Goal: Check status: Check status

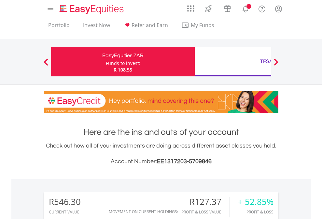
scroll to position [63, 102]
click at [106, 62] on div "Funds to invest:" at bounding box center [123, 63] width 35 height 7
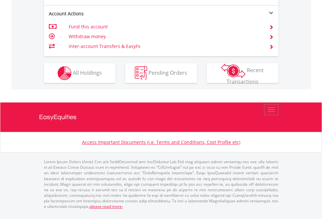
scroll to position [664, 0]
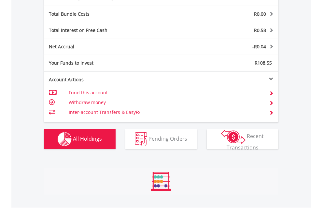
scroll to position [777, 0]
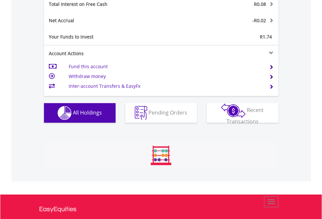
scroll to position [63, 102]
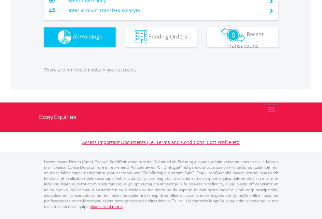
scroll to position [63, 102]
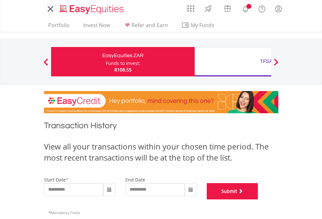
click at [259, 199] on button "Submit" at bounding box center [233, 191] width 52 height 16
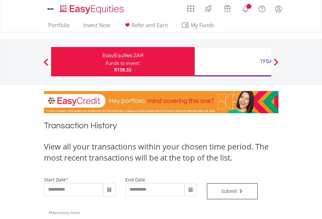
click at [233, 62] on div "TFSA" at bounding box center [267, 61] width 136 height 9
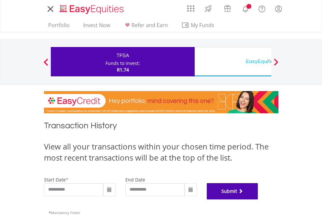
click at [259, 199] on button "Submit" at bounding box center [233, 191] width 52 height 16
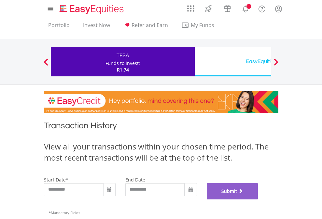
scroll to position [264, 0]
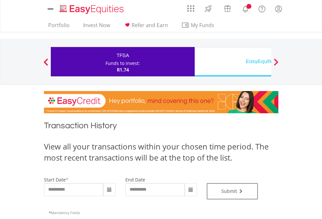
click at [233, 62] on div "EasyEquities USD" at bounding box center [267, 61] width 136 height 9
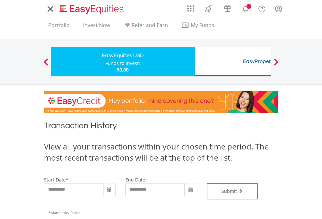
type input "**********"
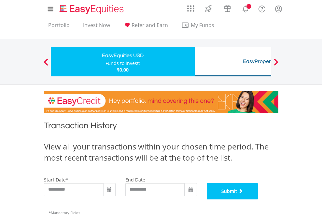
click at [259, 199] on button "Submit" at bounding box center [233, 191] width 52 height 16
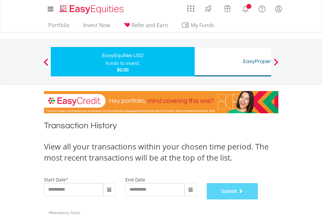
scroll to position [264, 0]
